Goal: Task Accomplishment & Management: Use online tool/utility

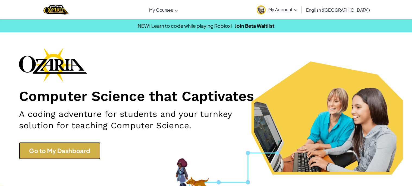
click at [75, 156] on link "Go to My Dashboard" at bounding box center [59, 150] width 81 height 17
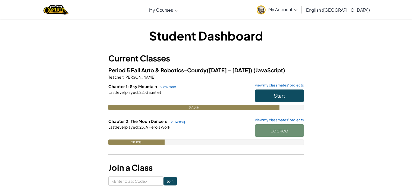
click at [270, 128] on div "Locked" at bounding box center [277, 131] width 54 height 15
click at [270, 98] on button "Start" at bounding box center [279, 95] width 49 height 12
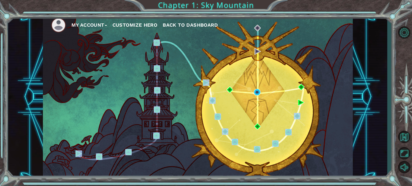
drag, startPoint x: 292, startPoint y: 109, endPoint x: 134, endPoint y: -28, distance: 208.9
click at [134, 0] on html "My Account Customize Hero Back to Dashboard Chapter 1: Sky Mountain Got it Caps…" at bounding box center [206, 93] width 412 height 186
